Goal: Information Seeking & Learning: Compare options

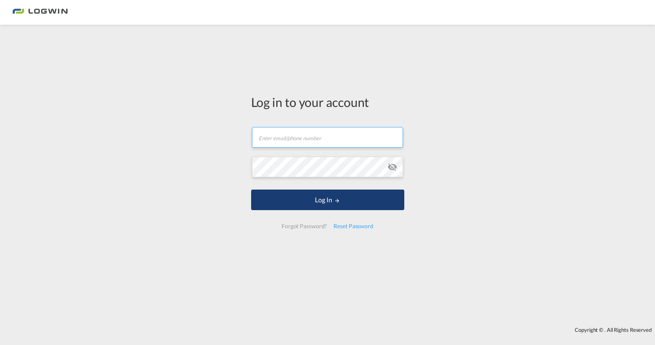
type input "[PERSON_NAME][EMAIL_ADDRESS][PERSON_NAME][DOMAIN_NAME]"
drag, startPoint x: 301, startPoint y: 199, endPoint x: 336, endPoint y: 198, distance: 34.6
click at [301, 199] on button "Log In" at bounding box center [327, 200] width 153 height 21
